Goal: Navigation & Orientation: Find specific page/section

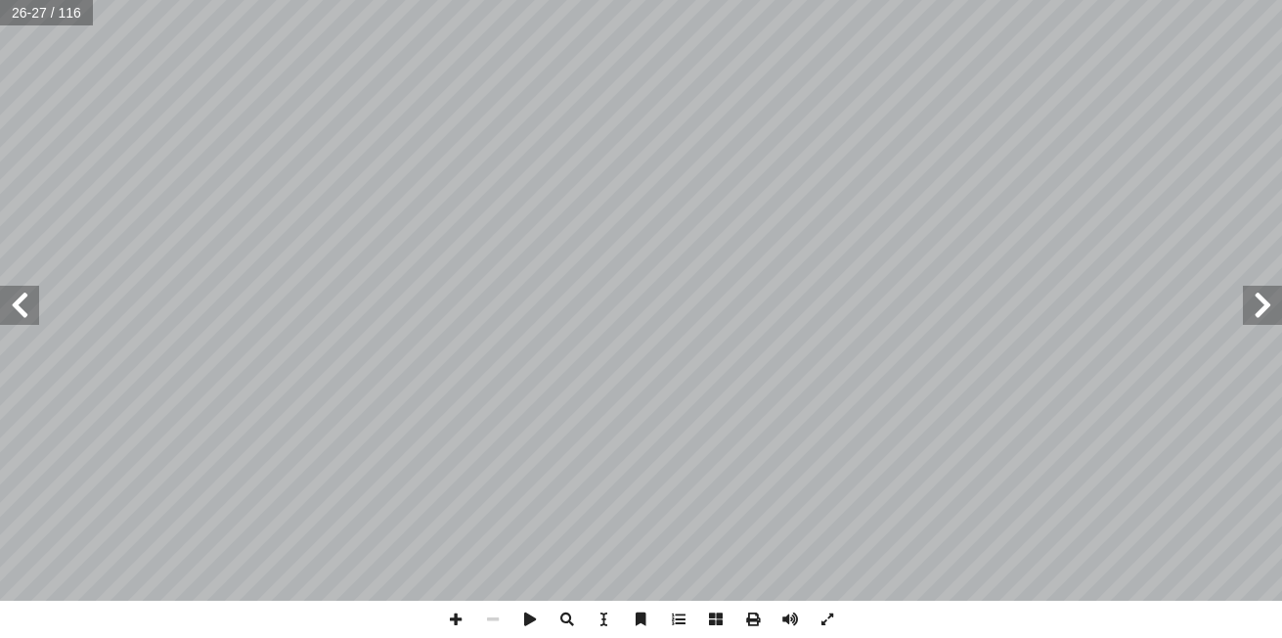
click at [1270, 310] on span at bounding box center [1262, 305] width 39 height 39
click at [19, 304] on span at bounding box center [19, 305] width 39 height 39
click at [21, 309] on span at bounding box center [19, 305] width 39 height 39
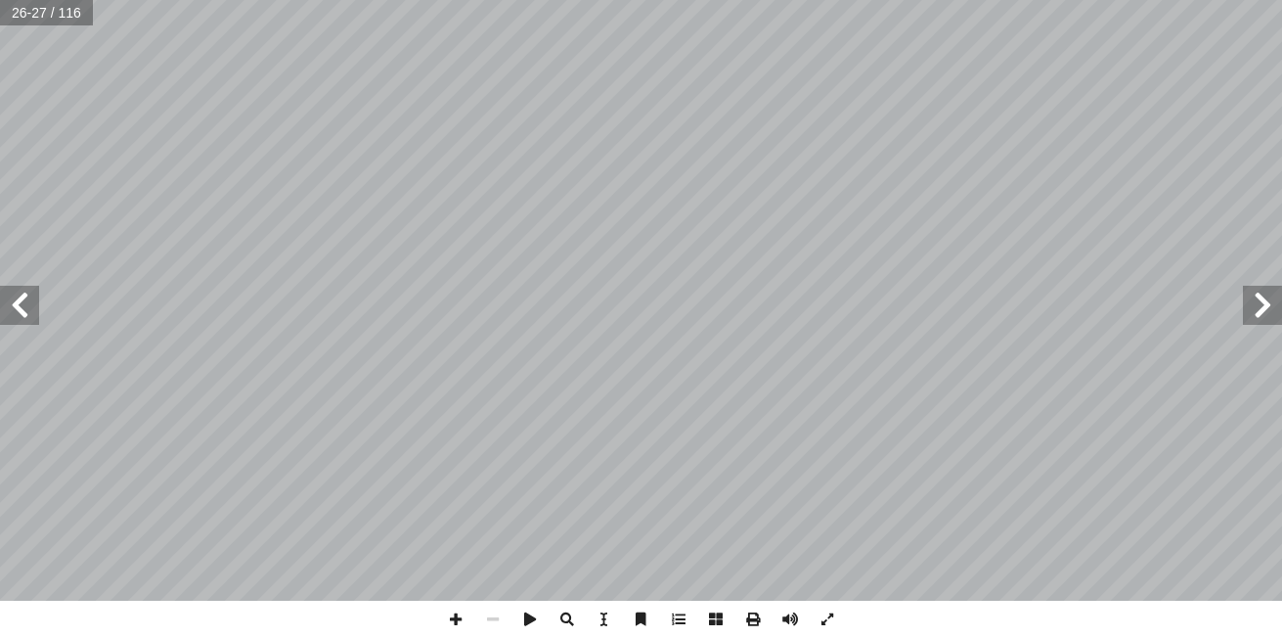
click at [1267, 314] on span at bounding box center [1262, 305] width 39 height 39
